Goal: Check status: Check status

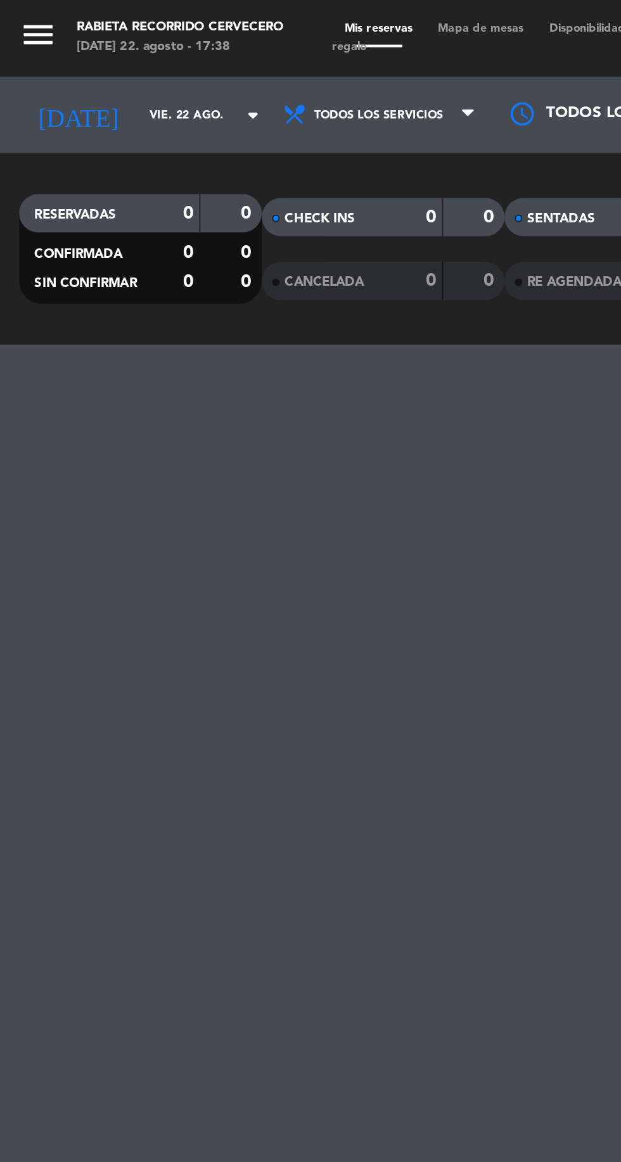
click at [68, 63] on input "vie. 22 ago." at bounding box center [108, 58] width 80 height 20
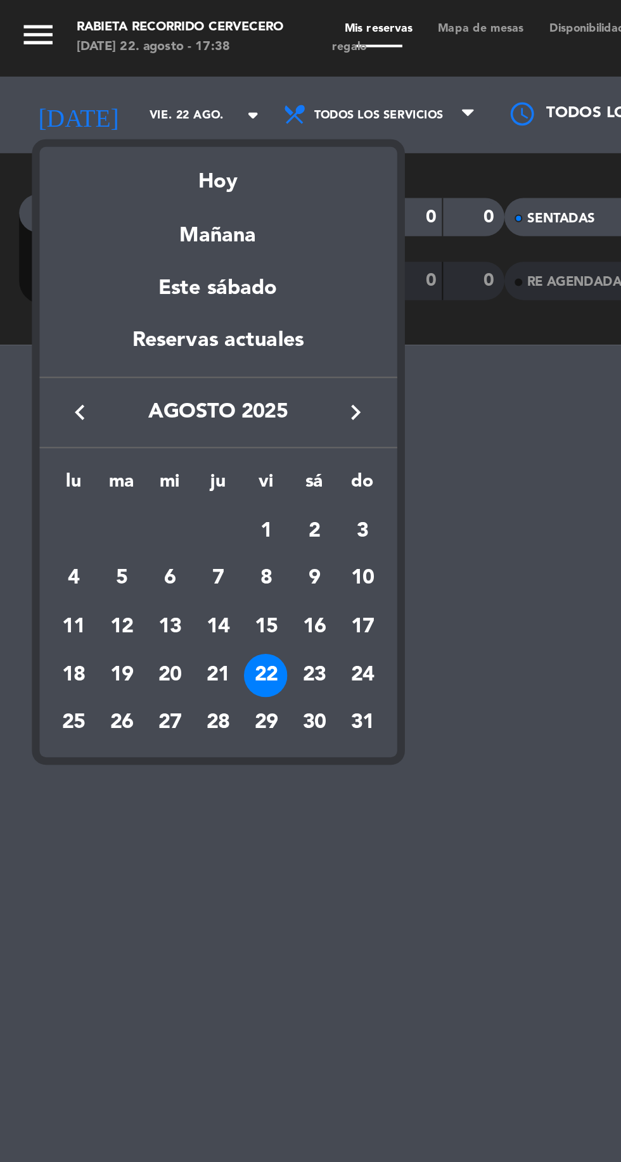
click at [236, 470] on div at bounding box center [310, 581] width 621 height 1162
